Goal: Complete application form

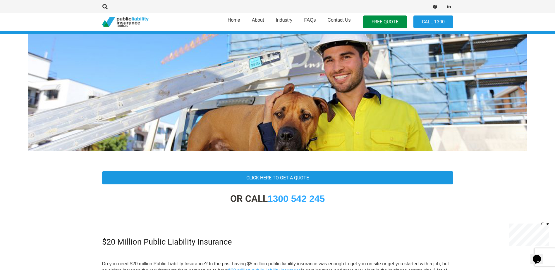
scroll to position [29, 0]
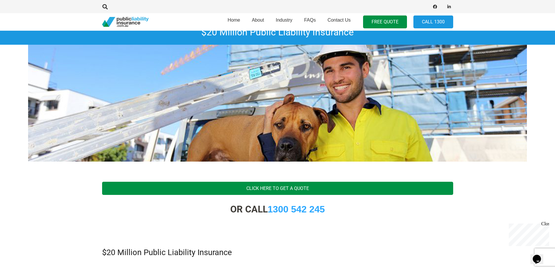
click at [327, 188] on link "Click Here To Get A Quote" at bounding box center [277, 188] width 351 height 13
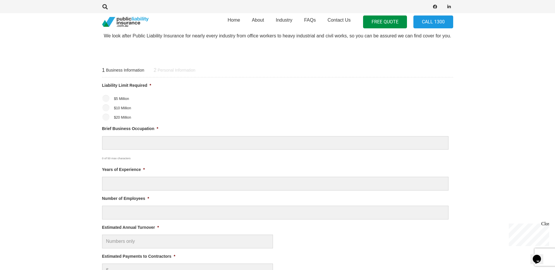
scroll to position [205, 0]
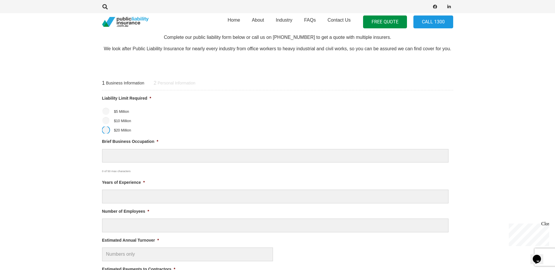
click at [106, 130] on input "$20 Million" at bounding box center [105, 130] width 7 height 7
radio input "true"
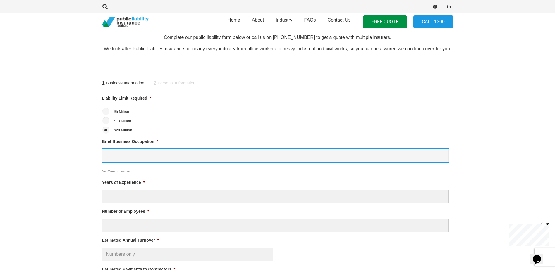
click at [123, 156] on input "Brief Business Occupation *" at bounding box center [275, 156] width 346 height 14
type input "Caretaker"
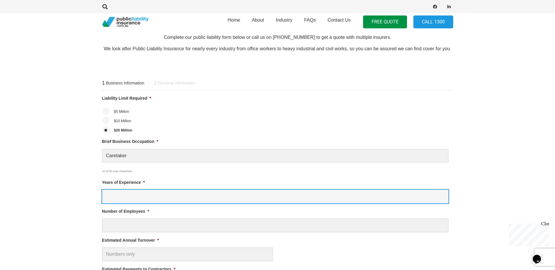
click at [123, 201] on input "Years of Experience *" at bounding box center [275, 197] width 346 height 14
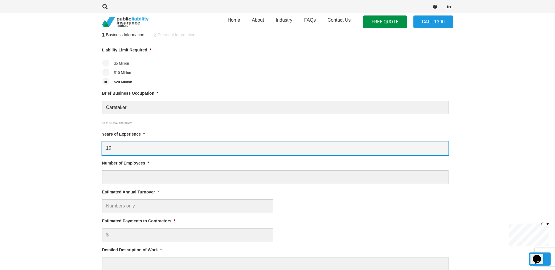
scroll to position [293, 0]
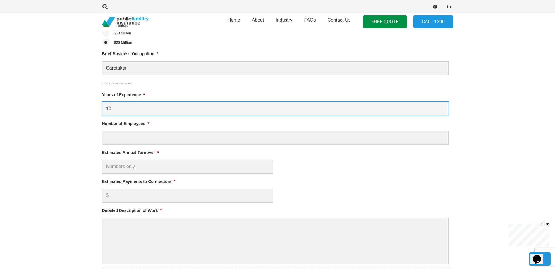
type input "1"
type input "20"
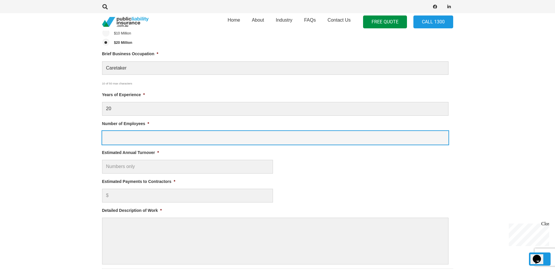
click at [180, 139] on input "Number of Employees *" at bounding box center [275, 138] width 346 height 14
type input "2"
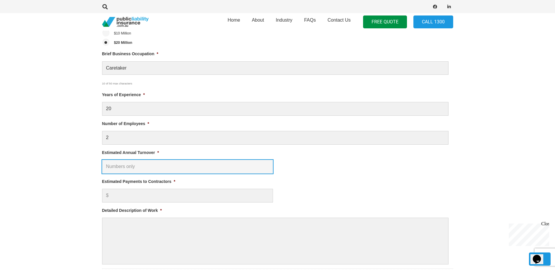
click at [174, 164] on input "Estimated Annual Turnover *" at bounding box center [187, 167] width 171 height 14
click at [176, 165] on input "Estimated Annual Turnover *" at bounding box center [187, 167] width 171 height 14
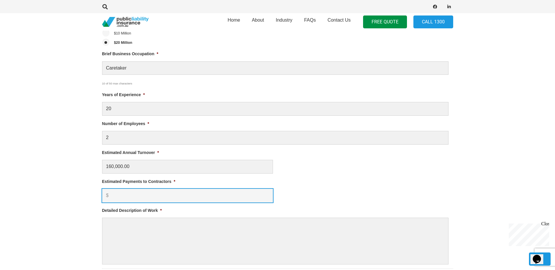
type input "$ 160,000.00"
click at [168, 196] on input "Estimated Payments to Contractors *" at bounding box center [187, 196] width 171 height 14
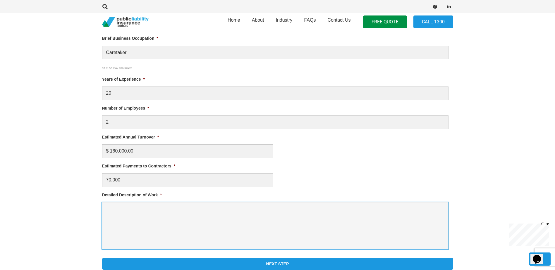
scroll to position [322, 0]
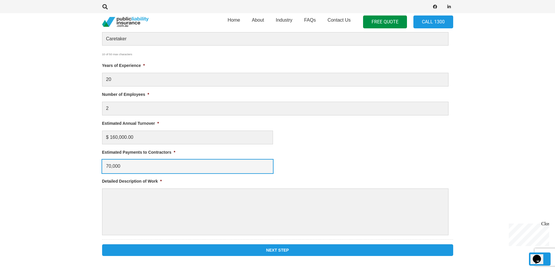
drag, startPoint x: 105, startPoint y: 166, endPoint x: 109, endPoint y: 165, distance: 4.7
click at [106, 166] on input "70,000" at bounding box center [187, 167] width 171 height 14
type input "$70,000"
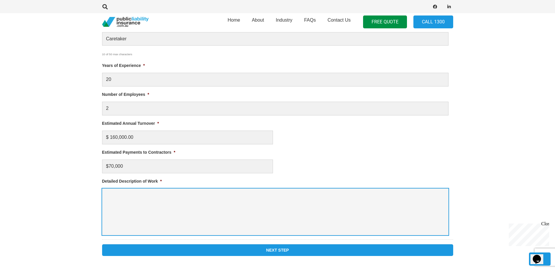
click at [172, 198] on textarea "Detailed Description of Work *" at bounding box center [275, 212] width 346 height 47
paste textarea "What a cost for public liability insurance for caretaking business in [GEOGRAPH…"
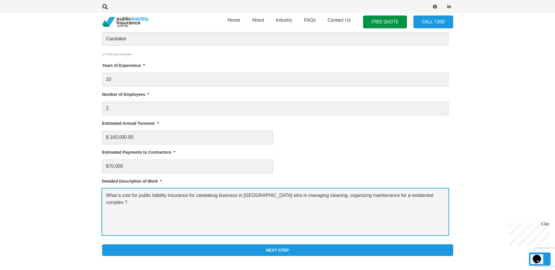
click at [269, 195] on textarea "What a cost for public liability insurance for caretaking business in [GEOGRAPH…" at bounding box center [275, 212] width 346 height 47
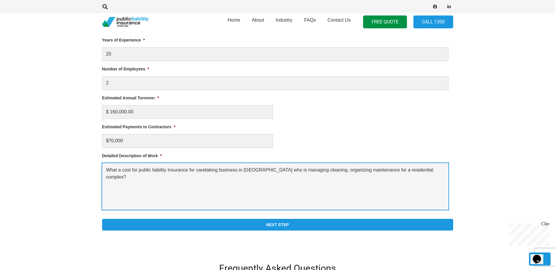
scroll to position [410, 0]
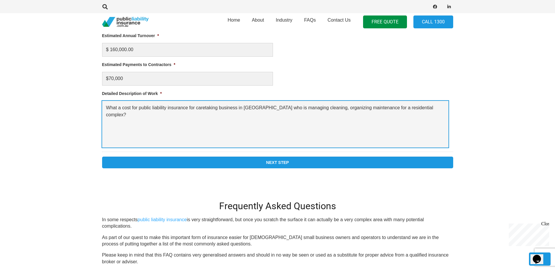
type textarea "What a cost for public liability insurance for caretaking business in [GEOGRAPH…"
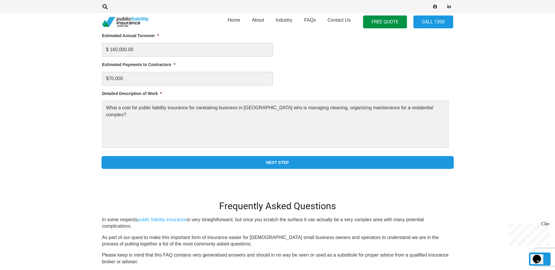
click at [279, 164] on input "Next Step" at bounding box center [277, 163] width 351 height 12
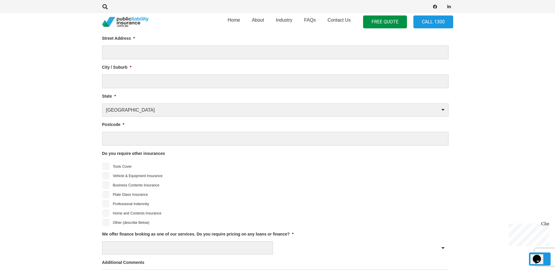
scroll to position [251, 0]
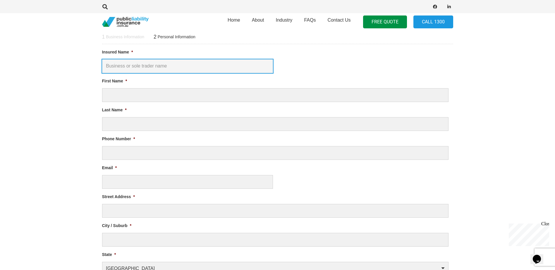
click at [158, 66] on input "Insured Name *" at bounding box center [187, 66] width 171 height 14
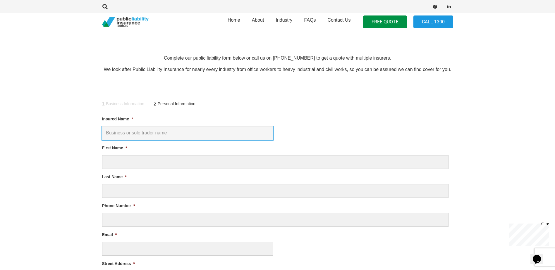
scroll to position [193, 0]
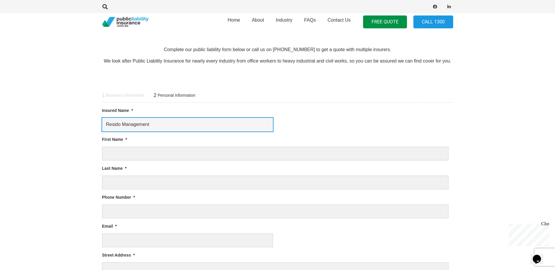
type input "Resido Management"
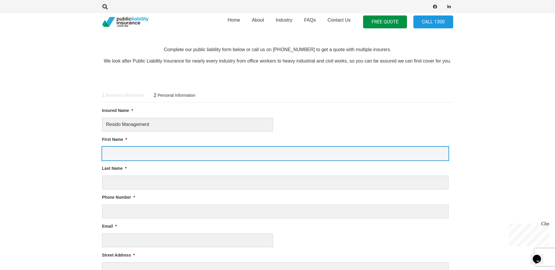
click at [250, 151] on input "First Name *" at bounding box center [275, 154] width 346 height 14
type input "Ramesh"
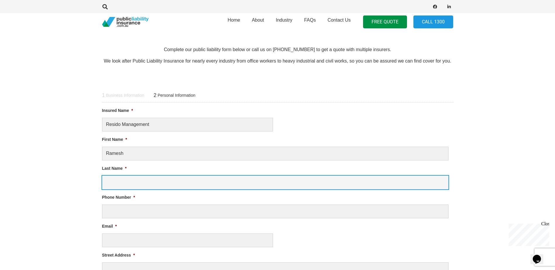
type input "Edumban"
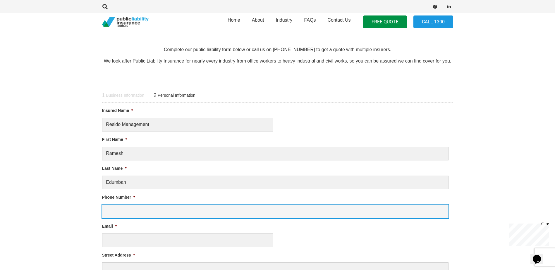
type input "0357757400"
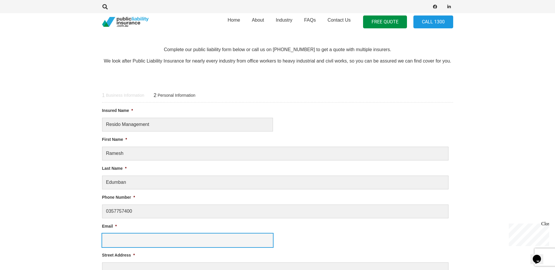
type input "[EMAIL_ADDRESS][DOMAIN_NAME]"
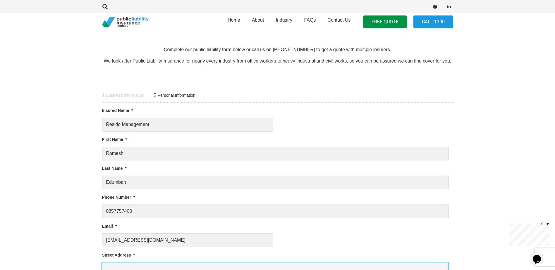
type input "[STREET_ADDRESS][PERSON_NAME]"
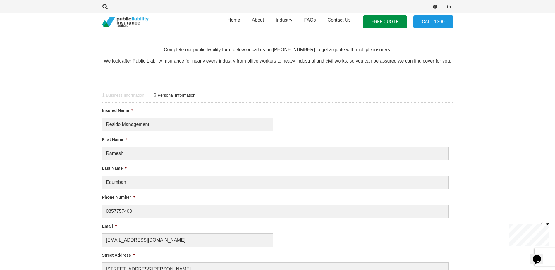
type input "[GEOGRAPHIC_DATA]"
select select "Victoria"
type input "3722"
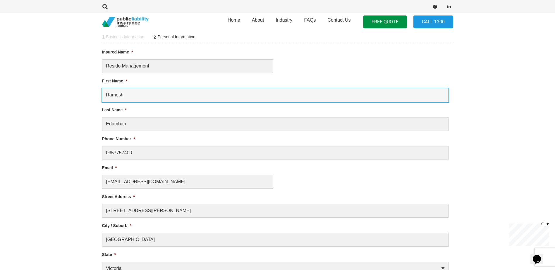
scroll to position [310, 0]
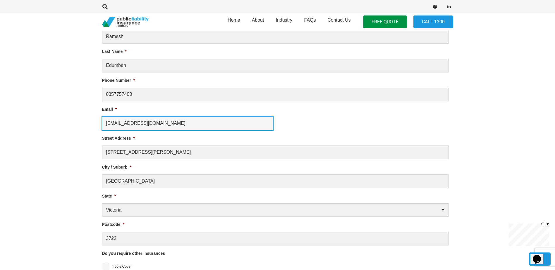
drag, startPoint x: 124, startPoint y: 124, endPoint x: 79, endPoint y: 123, distance: 45.1
click at [79, 123] on section "1 Business Information 2 Personal Information Liability Limit Required * $5 Mil…" at bounding box center [277, 230] width 555 height 546
type input "[EMAIL_ADDRESS][DOMAIN_NAME]"
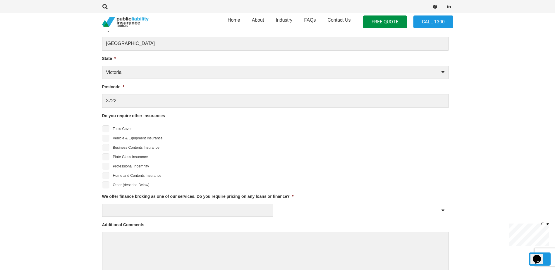
scroll to position [456, 0]
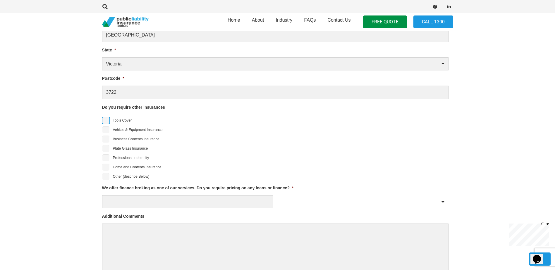
drag, startPoint x: 105, startPoint y: 121, endPoint x: 128, endPoint y: 122, distance: 22.6
click at [105, 121] on input "Tools Cover" at bounding box center [105, 120] width 7 height 7
checkbox input "true"
click at [107, 159] on input "Professional Indemnity" at bounding box center [105, 157] width 7 height 7
checkbox input "true"
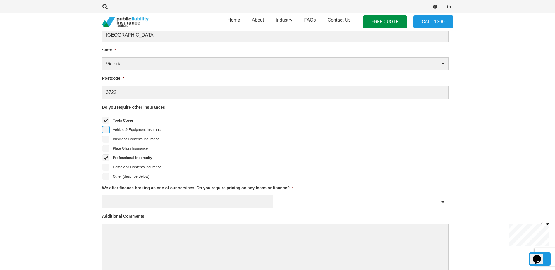
click at [107, 131] on input "Vehicle & Equipment Insurance" at bounding box center [105, 129] width 7 height 7
checkbox input "true"
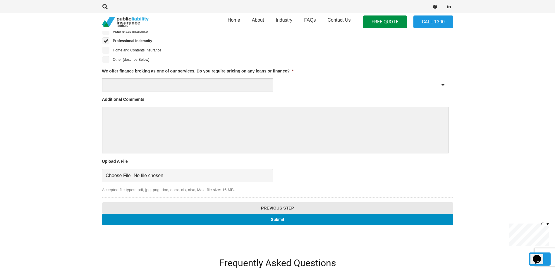
scroll to position [602, 0]
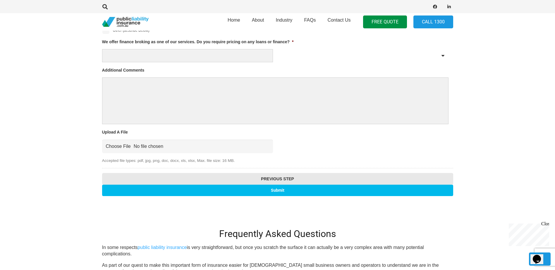
click at [284, 190] on input "Submit" at bounding box center [277, 190] width 351 height 11
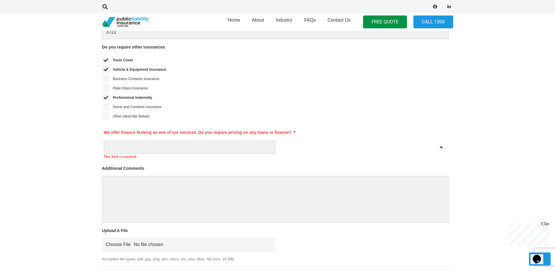
scroll to position [544, 0]
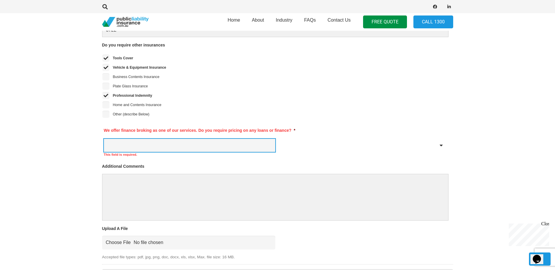
click at [191, 141] on select "Yes No" at bounding box center [189, 145] width 171 height 13
select select "No"
click at [104, 139] on select "Yes No" at bounding box center [189, 145] width 171 height 13
click at [348, 159] on li "We offer finance broking as one of our services. Do you require pricing on any …" at bounding box center [275, 141] width 346 height 36
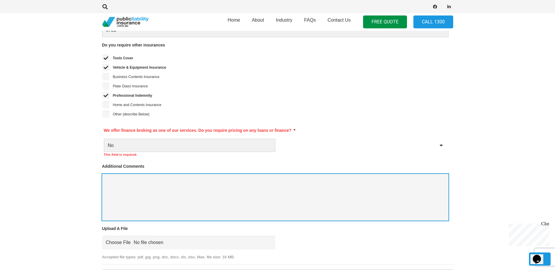
click at [245, 188] on textarea "Additional Comments" at bounding box center [275, 197] width 346 height 47
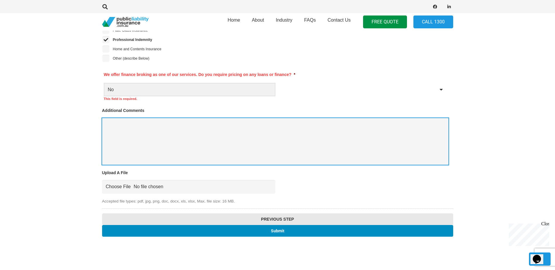
scroll to position [690, 0]
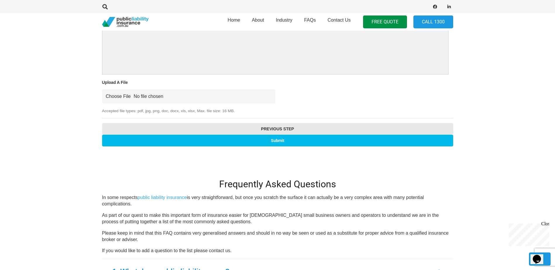
click at [283, 140] on input "Submit" at bounding box center [277, 140] width 351 height 11
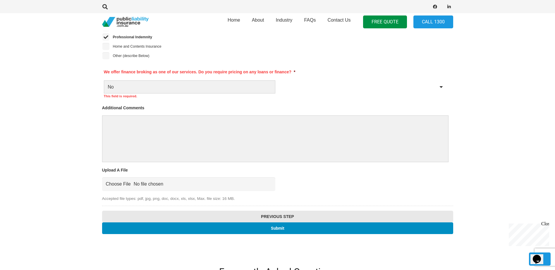
scroll to position [154, 0]
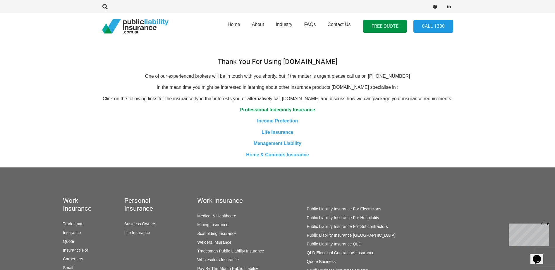
click at [301, 112] on link "Professional Indemnity Insurance" at bounding box center [277, 109] width 75 height 5
